Goal: Task Accomplishment & Management: Manage account settings

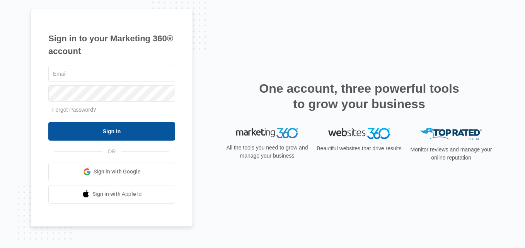
type input "[EMAIL_ADDRESS][DOMAIN_NAME]"
click at [104, 135] on input "Sign In" at bounding box center [111, 131] width 127 height 19
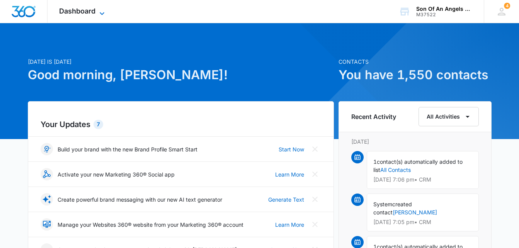
click at [106, 11] on icon at bounding box center [101, 13] width 9 height 9
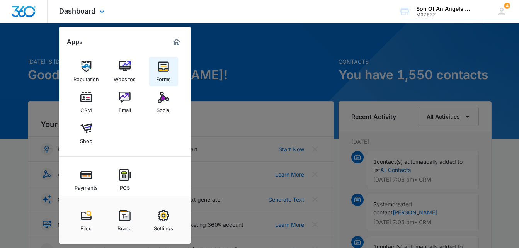
click at [165, 65] on img at bounding box center [164, 67] width 12 height 12
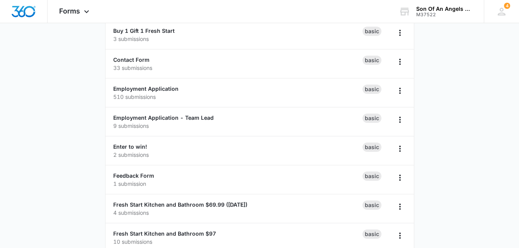
scroll to position [106, 0]
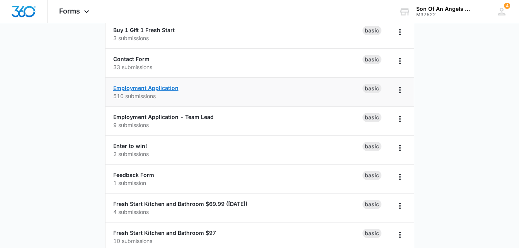
click at [121, 90] on link "Employment Application" at bounding box center [145, 88] width 65 height 7
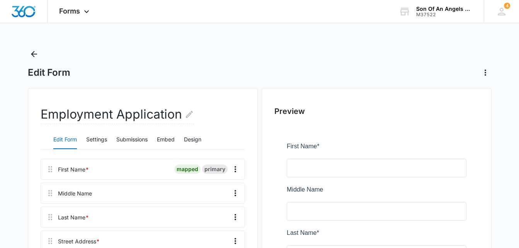
scroll to position [9, 0]
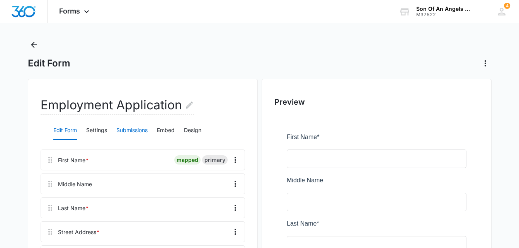
click at [124, 128] on button "Submissions" at bounding box center [131, 130] width 31 height 19
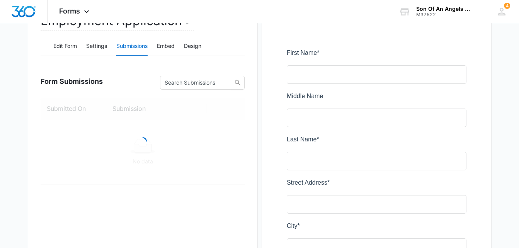
scroll to position [95, 0]
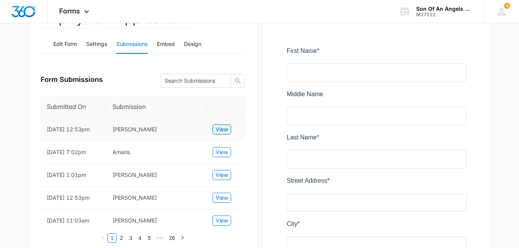
click at [217, 129] on span "View" at bounding box center [222, 129] width 12 height 9
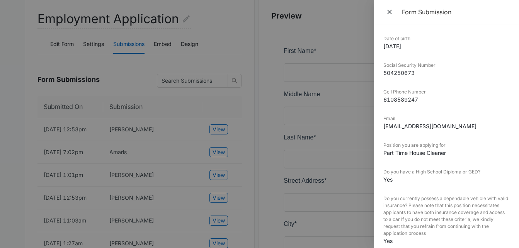
scroll to position [0, 0]
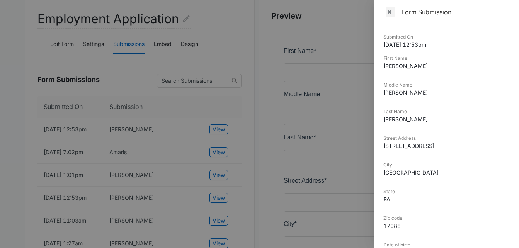
click at [393, 14] on icon "Close" at bounding box center [390, 12] width 8 height 8
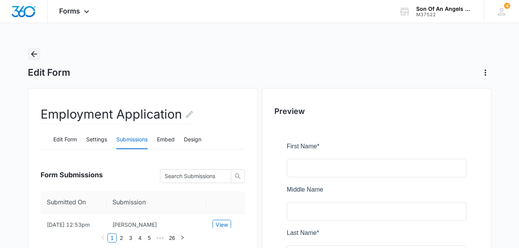
click at [32, 54] on icon "Back" at bounding box center [34, 54] width 6 height 6
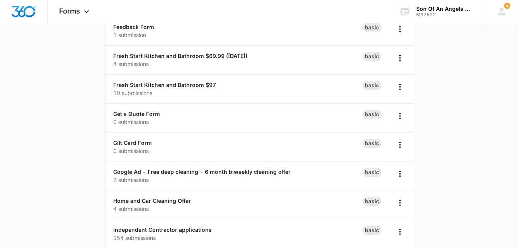
scroll to position [255, 0]
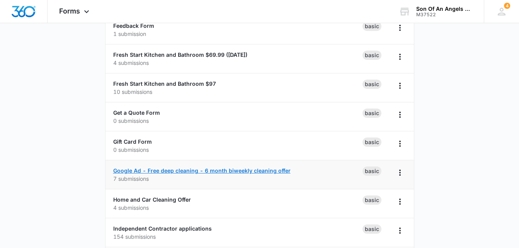
click at [141, 171] on link "Google Ad - Free deep cleaning - 6 month biweekly cleaning offer" at bounding box center [201, 170] width 177 height 7
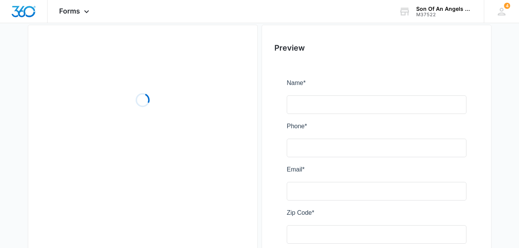
scroll to position [67, 0]
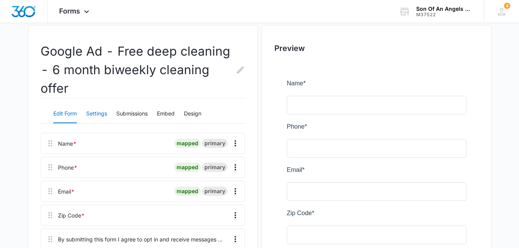
click at [87, 114] on button "Settings" at bounding box center [96, 114] width 21 height 19
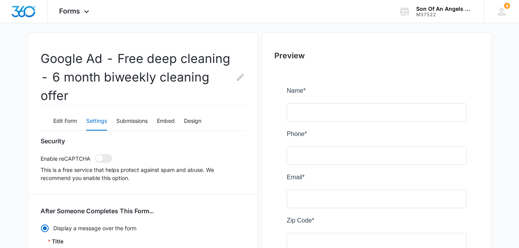
scroll to position [0, 0]
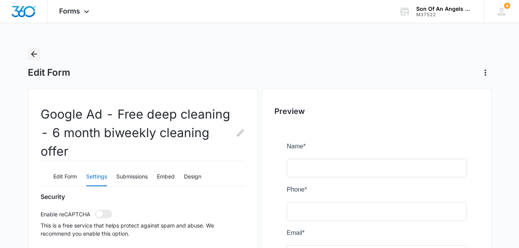
click at [32, 54] on icon "Back" at bounding box center [34, 54] width 6 height 6
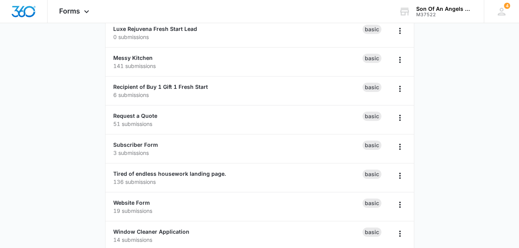
scroll to position [496, 0]
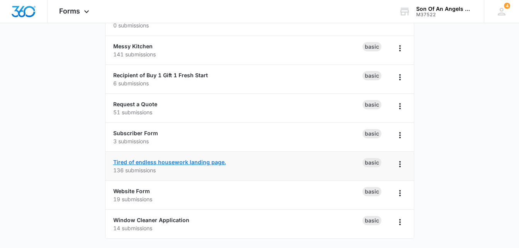
click at [115, 162] on link "Tired of endless housework landing page." at bounding box center [169, 162] width 113 height 7
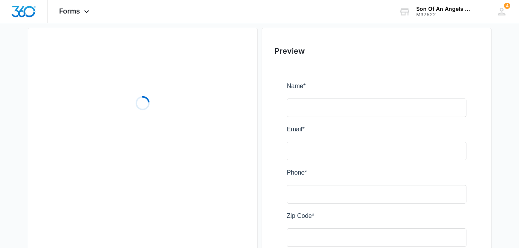
scroll to position [70, 0]
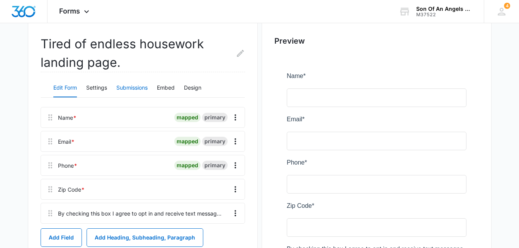
click at [123, 86] on button "Submissions" at bounding box center [131, 88] width 31 height 19
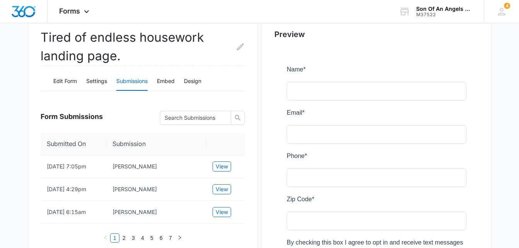
scroll to position [77, 0]
click at [87, 80] on button "Settings" at bounding box center [96, 82] width 21 height 19
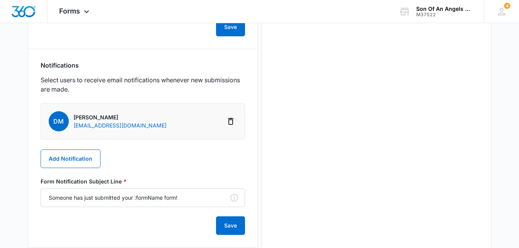
scroll to position [385, 0]
click at [69, 155] on button "Add Notification" at bounding box center [71, 158] width 60 height 19
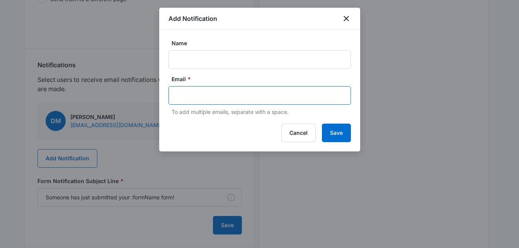
click at [184, 91] on input "text" at bounding box center [261, 96] width 168 height 12
type input "info@soaacleaningservices.com"
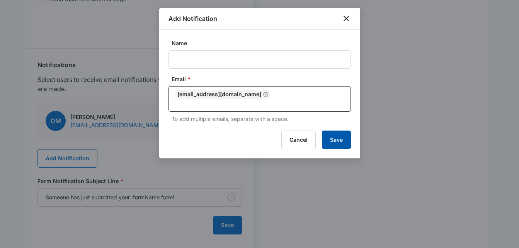
click at [334, 129] on div "Add Notification Name Email * info@soaacleaningservices.com To add multiple ema…" at bounding box center [259, 83] width 201 height 151
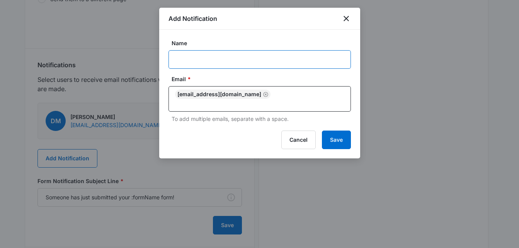
click at [191, 57] on input "Name" at bounding box center [259, 59] width 182 height 19
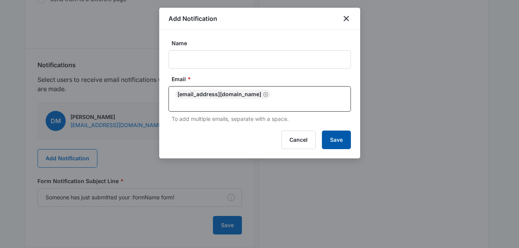
click at [335, 136] on button "Save" at bounding box center [336, 140] width 29 height 19
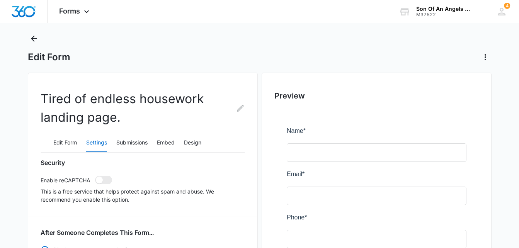
scroll to position [0, 0]
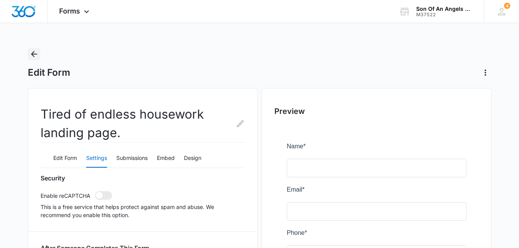
click at [31, 53] on icon "Back" at bounding box center [33, 53] width 9 height 9
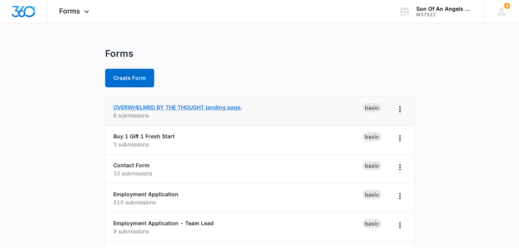
click at [119, 106] on link "OVERWHELMED BY THE THOUGHT landing page." at bounding box center [177, 107] width 129 height 7
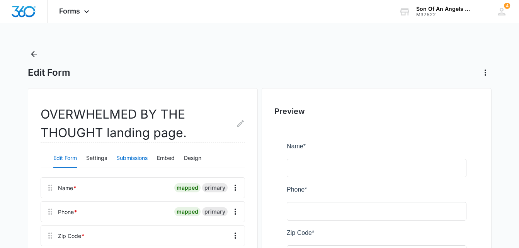
click at [128, 159] on button "Submissions" at bounding box center [131, 158] width 31 height 19
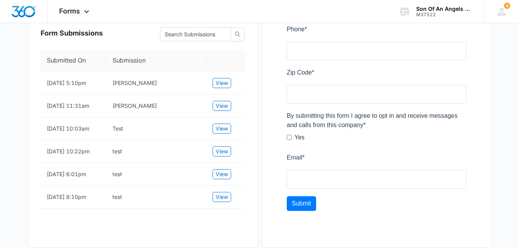
scroll to position [160, 0]
click at [225, 111] on span "View" at bounding box center [222, 106] width 12 height 9
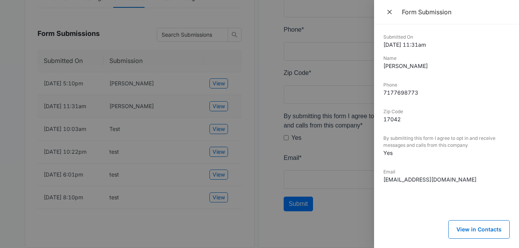
click at [222, 87] on div at bounding box center [259, 124] width 519 height 248
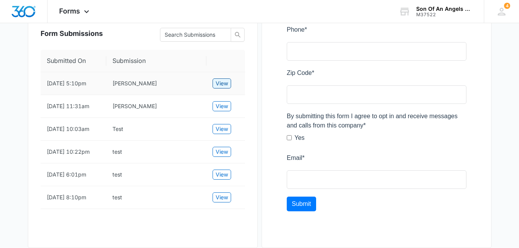
click at [217, 88] on span "View" at bounding box center [222, 83] width 12 height 9
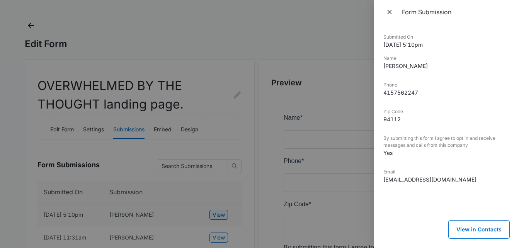
scroll to position [0, 0]
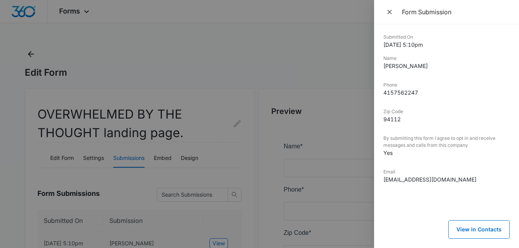
click at [29, 57] on div at bounding box center [259, 124] width 519 height 248
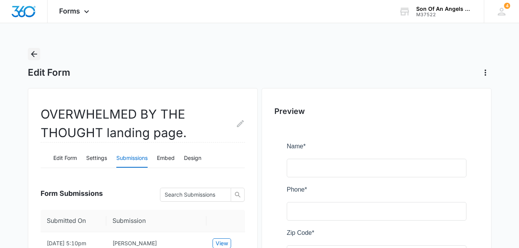
click at [32, 55] on icon "Back" at bounding box center [34, 54] width 6 height 6
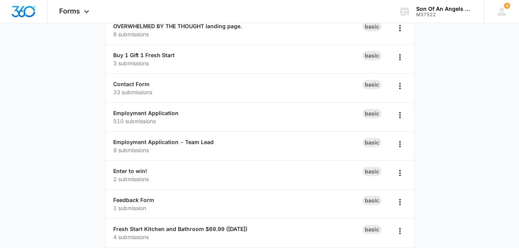
scroll to position [82, 0]
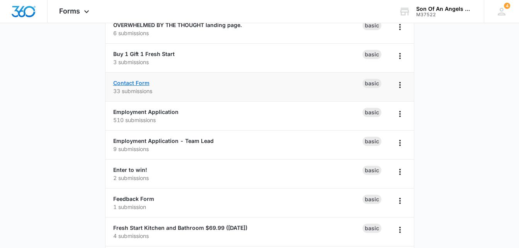
click at [123, 83] on link "Contact Form" at bounding box center [131, 83] width 36 height 7
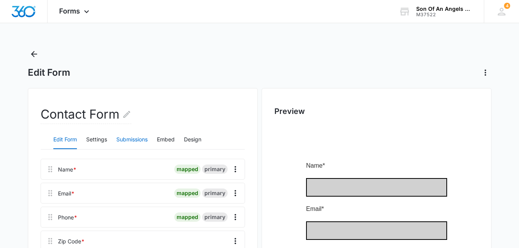
click at [128, 143] on button "Submissions" at bounding box center [131, 140] width 31 height 19
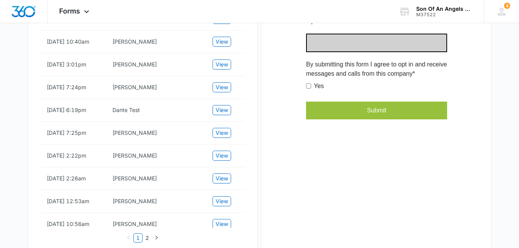
scroll to position [276, 0]
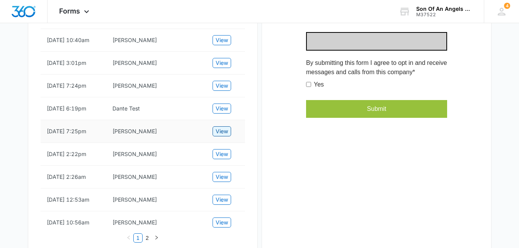
click at [223, 136] on span "View" at bounding box center [222, 131] width 12 height 9
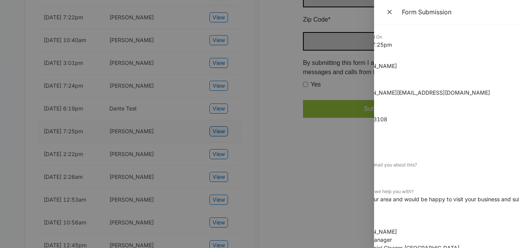
scroll to position [0, 0]
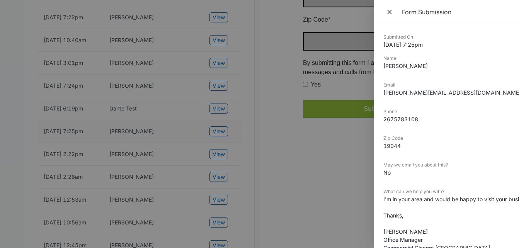
click at [216, 101] on div at bounding box center [259, 124] width 519 height 248
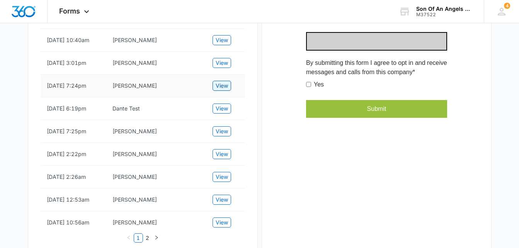
click at [224, 90] on span "View" at bounding box center [222, 86] width 12 height 9
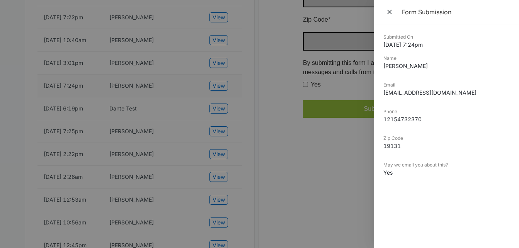
click at [225, 59] on div at bounding box center [259, 124] width 519 height 248
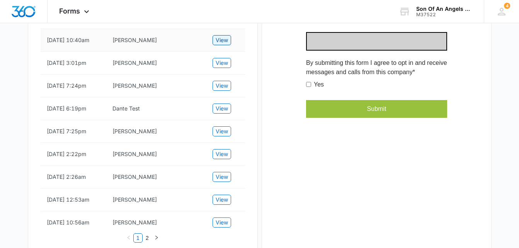
click at [226, 44] on span "View" at bounding box center [222, 40] width 12 height 9
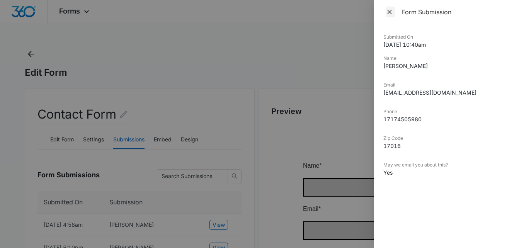
click at [390, 12] on icon "Close" at bounding box center [389, 12] width 5 height 5
